Goal: Find contact information: Find contact information

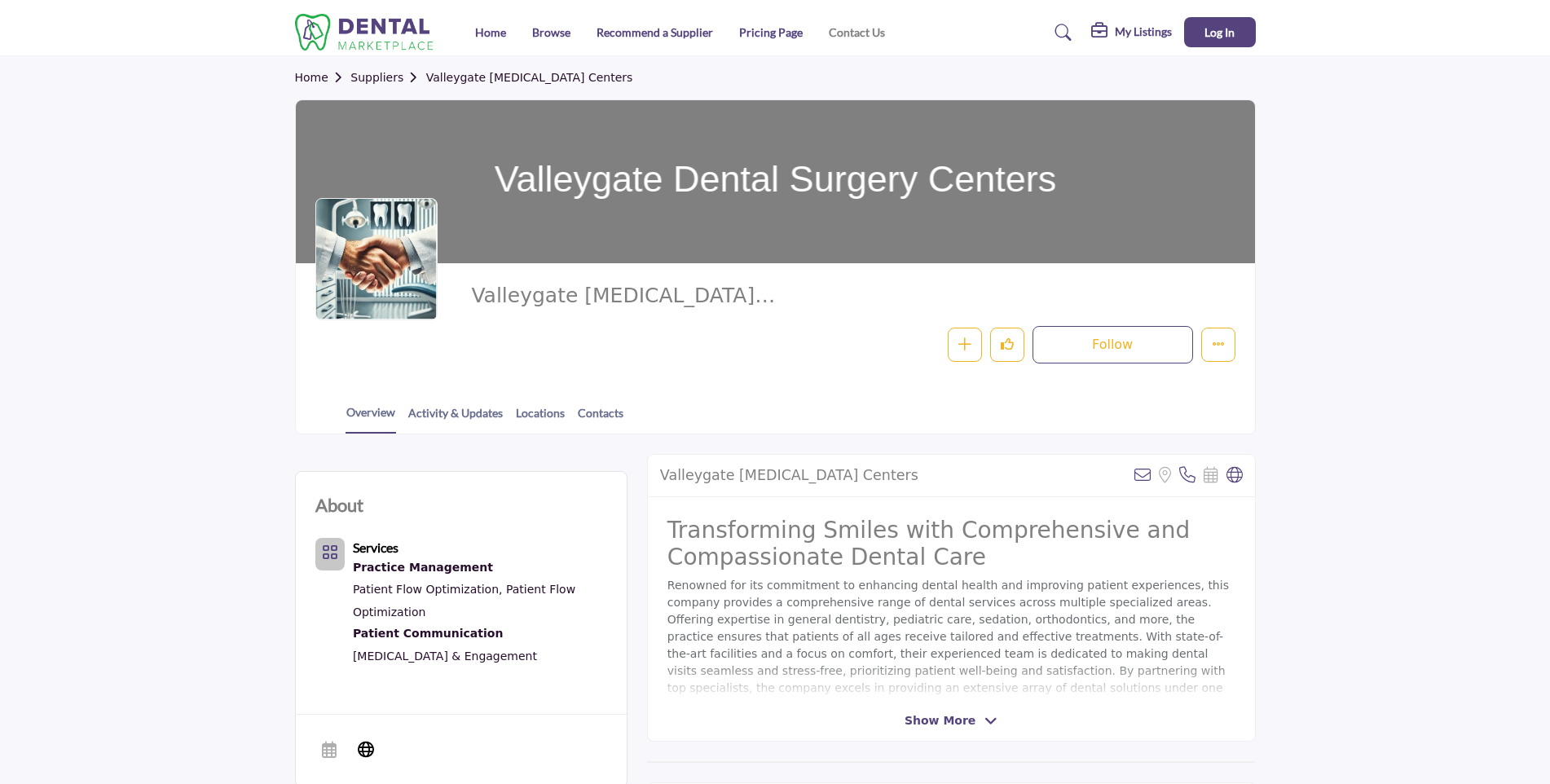
click at [861, 28] on link "Contact Us" at bounding box center [857, 32] width 56 height 14
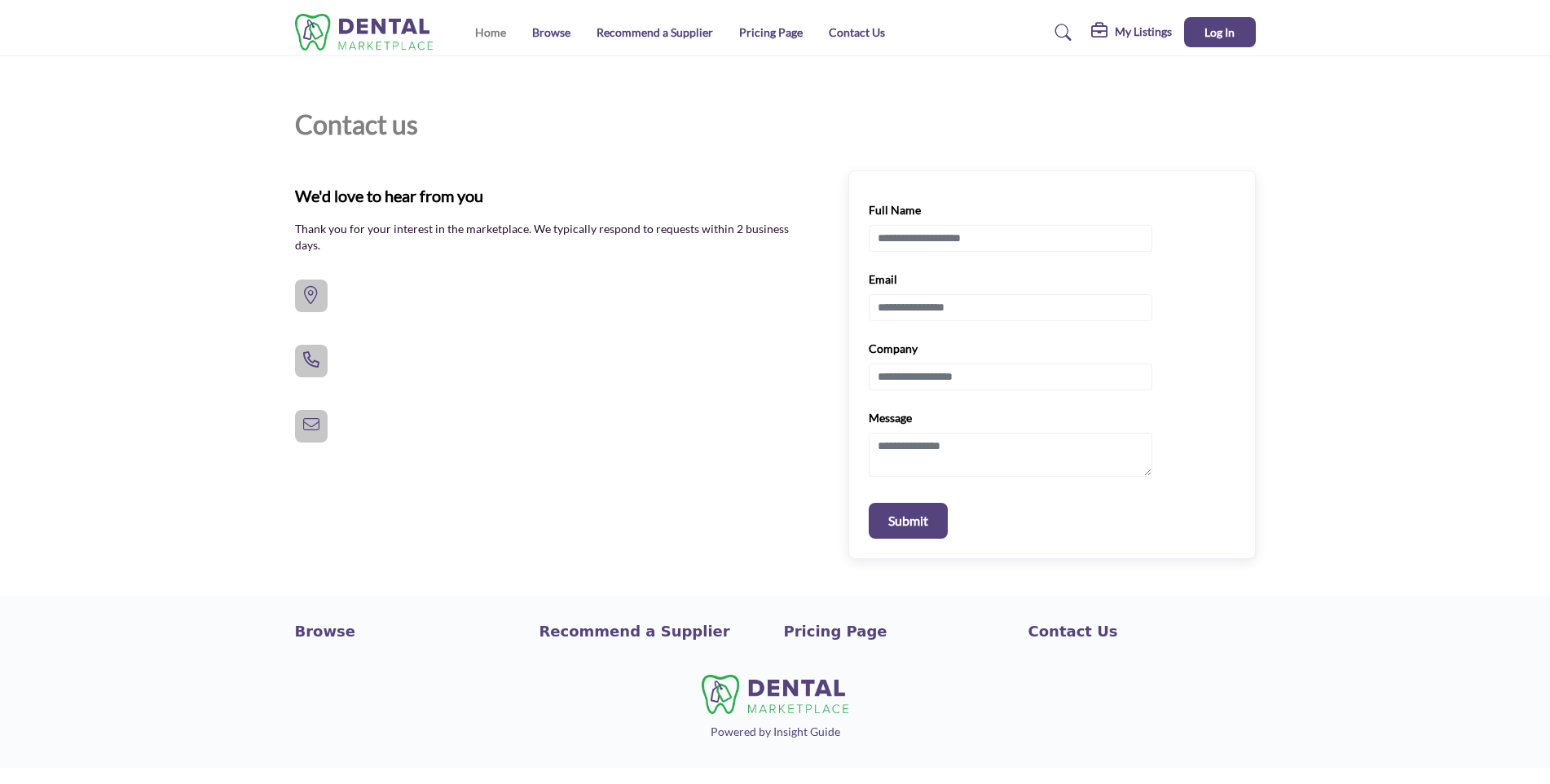
click at [486, 31] on link "Home" at bounding box center [490, 32] width 31 height 14
